Goal: Task Accomplishment & Management: Manage account settings

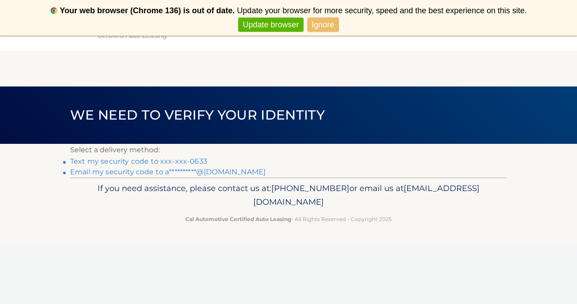
click at [190, 159] on link "Text my security code to xxx-xxx-0633" at bounding box center [138, 161] width 137 height 8
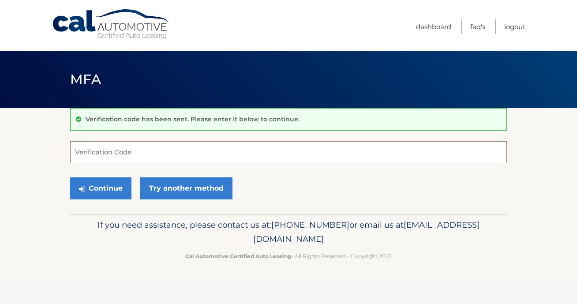
click at [190, 159] on input "Verification Code" at bounding box center [288, 152] width 437 height 22
type input "602030"
click at [70, 177] on button "Continue" at bounding box center [100, 188] width 61 height 22
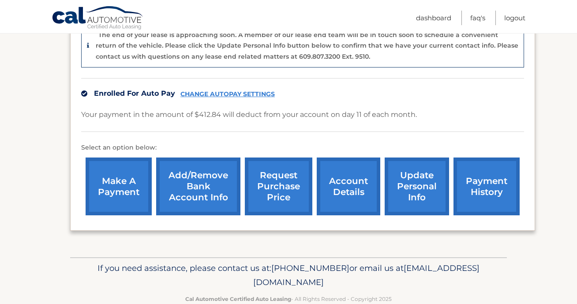
scroll to position [251, 0]
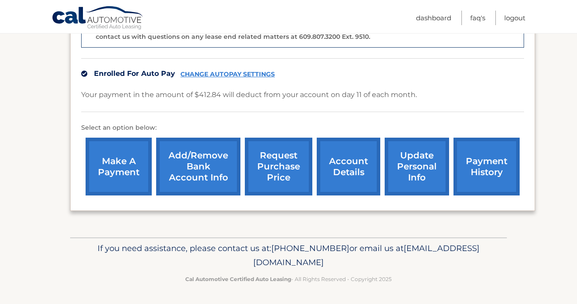
click at [342, 172] on link "account details" at bounding box center [349, 167] width 64 height 58
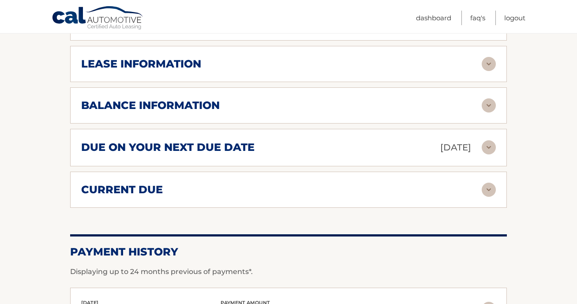
scroll to position [473, 0]
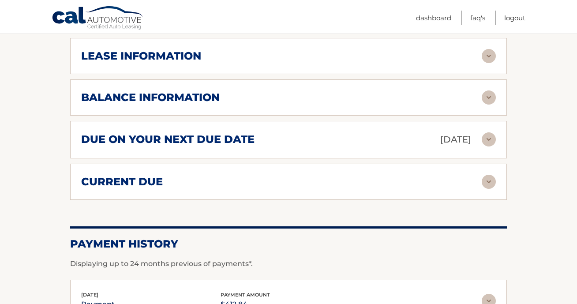
click at [359, 93] on div "balance information" at bounding box center [281, 97] width 400 height 13
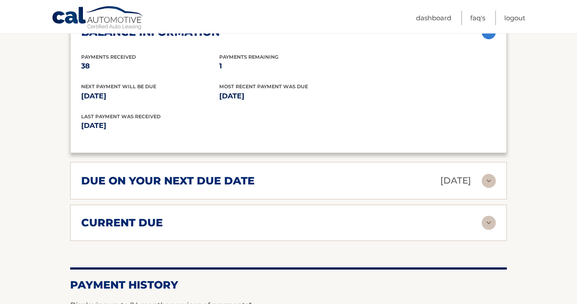
scroll to position [540, 0]
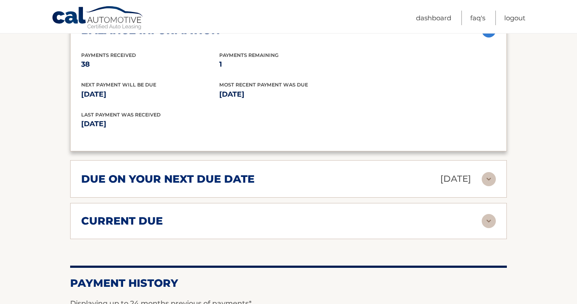
click at [314, 178] on div "due on your next due date [DATE]" at bounding box center [281, 178] width 400 height 15
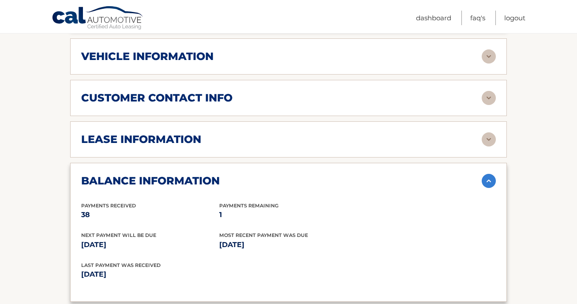
scroll to position [368, 0]
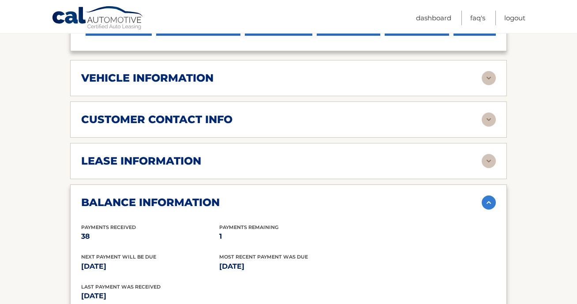
click at [316, 156] on div "lease information" at bounding box center [281, 160] width 400 height 13
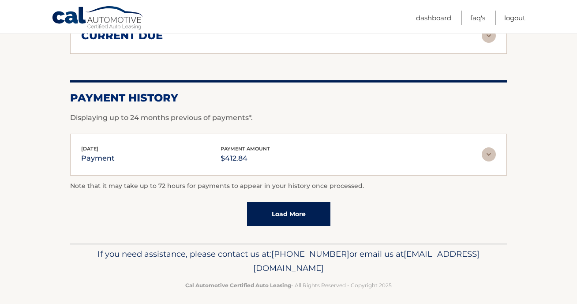
scroll to position [979, 0]
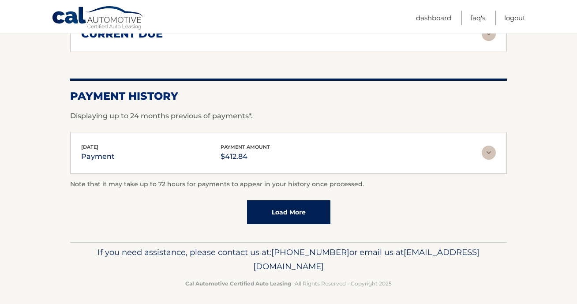
click at [295, 205] on link "Load More" at bounding box center [288, 212] width 83 height 24
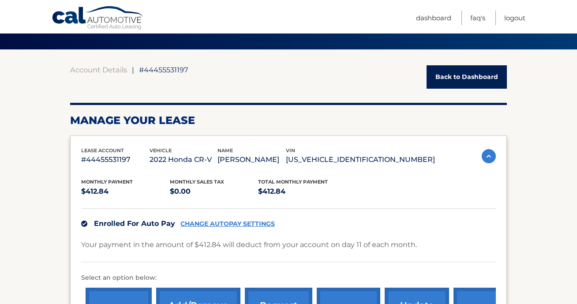
scroll to position [60, 0]
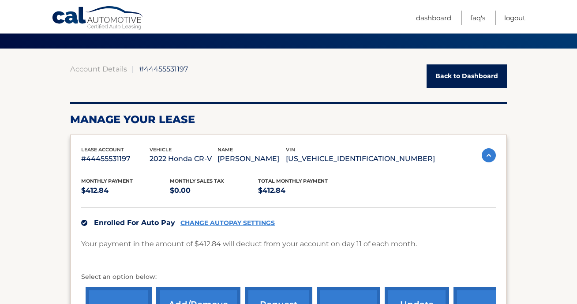
click at [442, 76] on link "Back to Dashboard" at bounding box center [466, 75] width 80 height 23
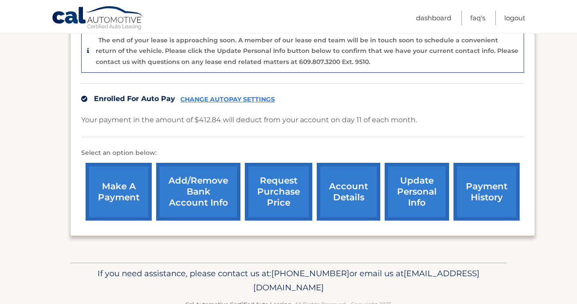
scroll to position [228, 0]
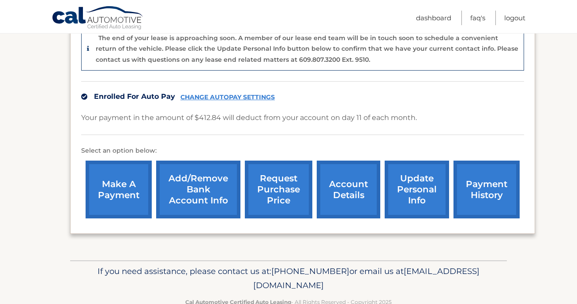
click at [334, 197] on link "account details" at bounding box center [349, 190] width 64 height 58
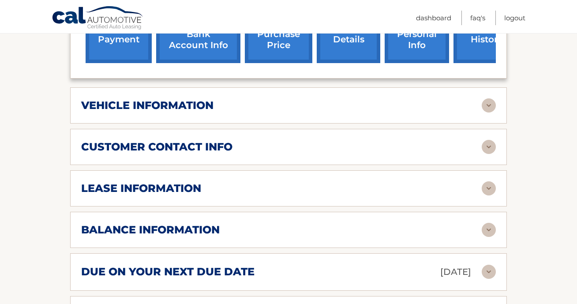
scroll to position [342, 0]
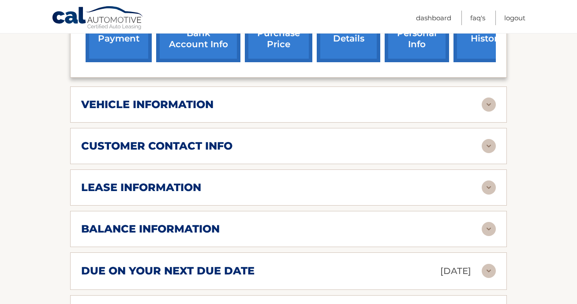
click at [334, 197] on div "lease information Contract Start Date [DATE] Term 39 Maturity Date [DATE] Start…" at bounding box center [288, 187] width 437 height 36
click at [339, 188] on div "lease information" at bounding box center [281, 187] width 400 height 13
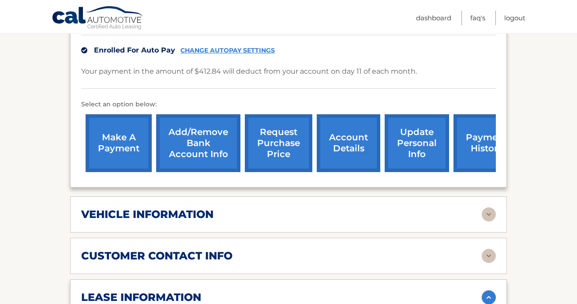
scroll to position [220, 0]
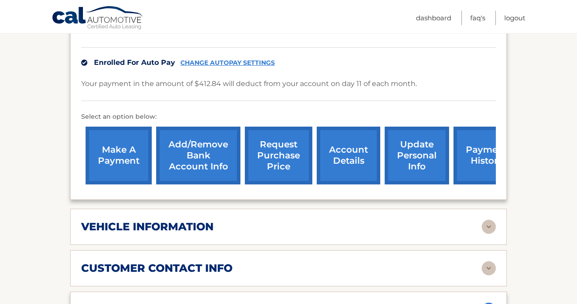
click at [279, 156] on link "request purchase price" at bounding box center [278, 156] width 67 height 58
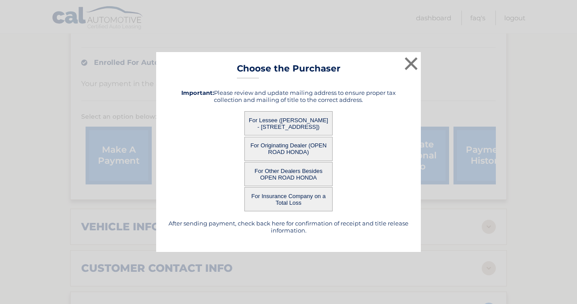
click at [295, 126] on button "For Lessee ([PERSON_NAME] - [STREET_ADDRESS])" at bounding box center [288, 123] width 88 height 24
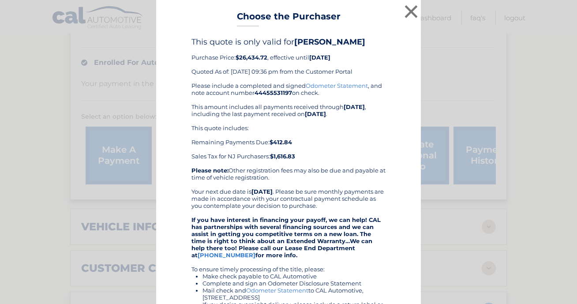
click at [295, 123] on div "Please include a completed and signed Odometer Statement , and note account num…" at bounding box center [288, 233] width 194 height 303
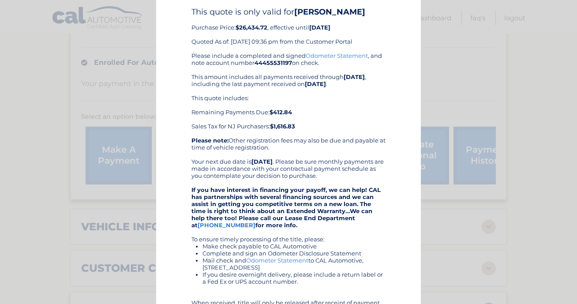
scroll to position [0, 0]
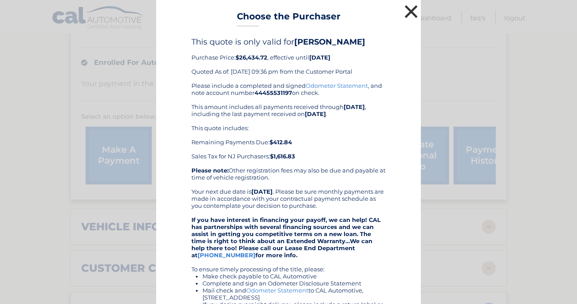
click at [415, 7] on button "×" at bounding box center [411, 12] width 18 height 18
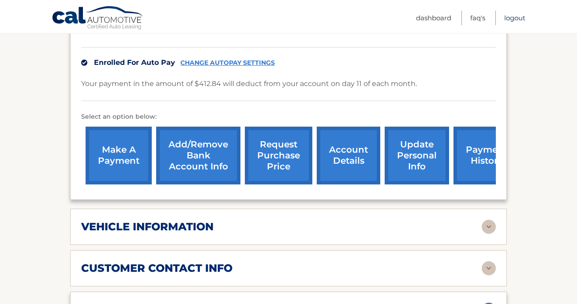
click at [516, 19] on link "Logout" at bounding box center [514, 18] width 21 height 15
